Goal: Navigation & Orientation: Find specific page/section

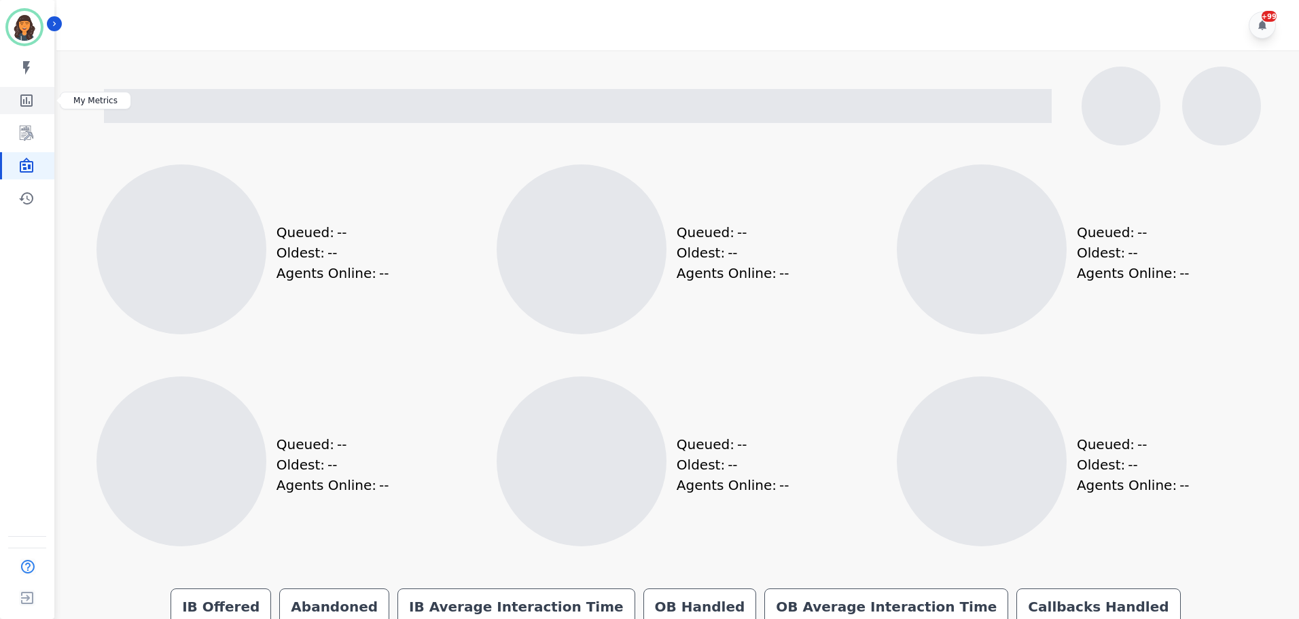
click at [27, 103] on icon "Sidebar" at bounding box center [26, 100] width 12 height 12
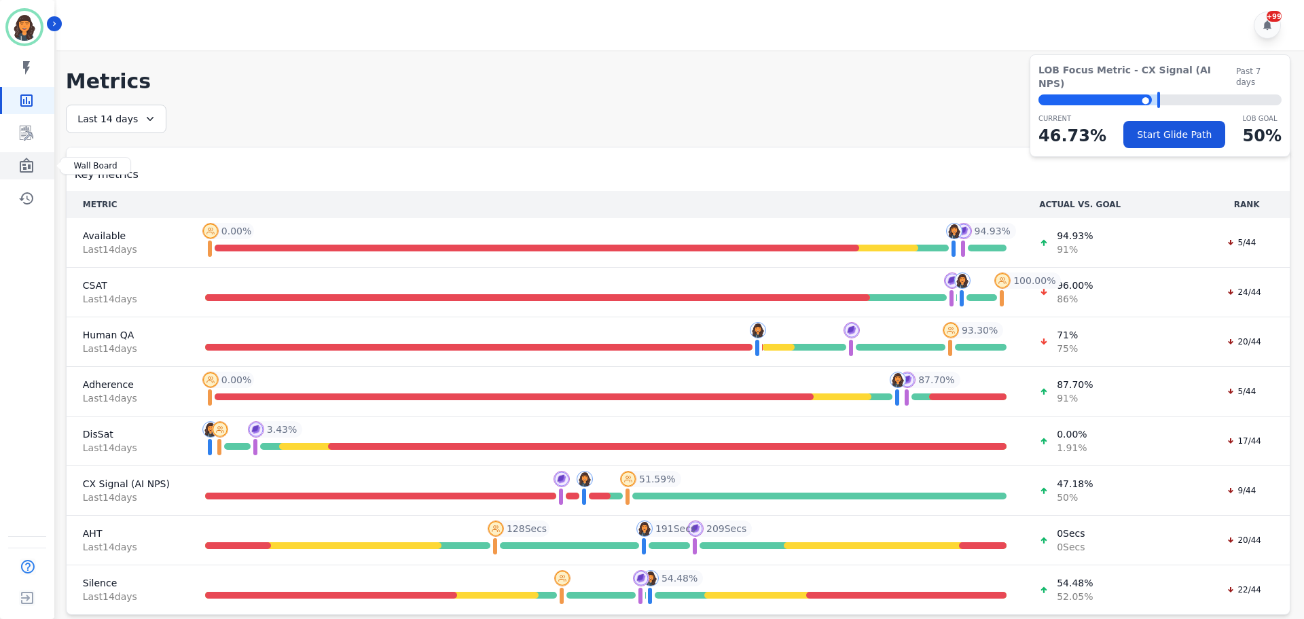
click at [31, 171] on icon "Sidebar" at bounding box center [26, 166] width 16 height 16
